Goal: Navigation & Orientation: Find specific page/section

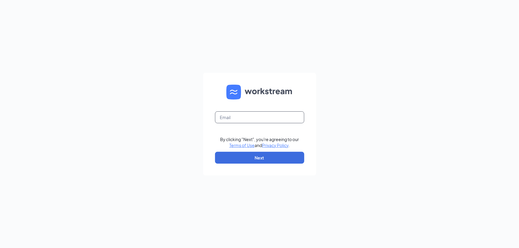
click at [237, 120] on input "text" at bounding box center [259, 117] width 89 height 12
type input "[EMAIL_ADDRESS][DOMAIN_NAME]"
click at [244, 159] on button "Next" at bounding box center [259, 158] width 89 height 12
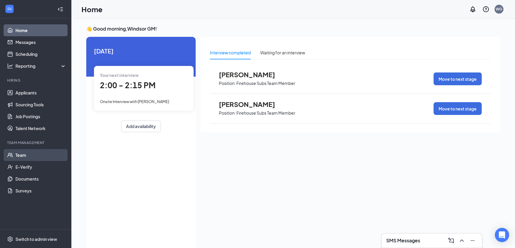
click at [34, 155] on link "Team" at bounding box center [40, 155] width 51 height 12
